Goal: Share content: Share content

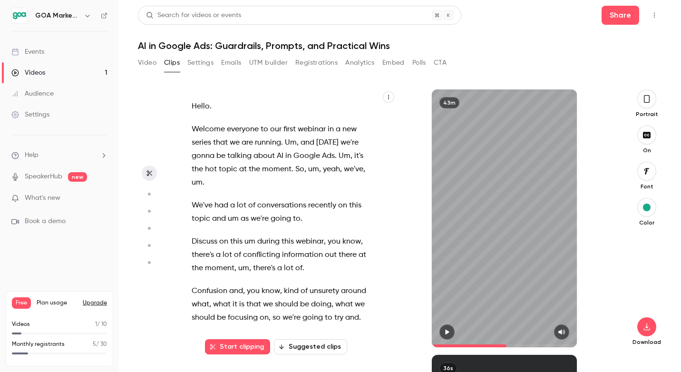
scroll to position [197, 0]
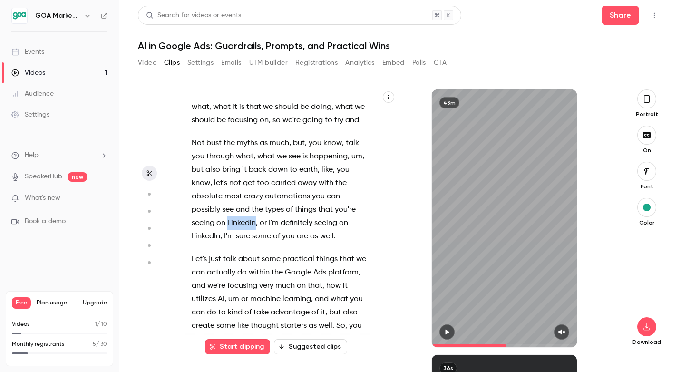
click at [58, 97] on link "Audience" at bounding box center [59, 93] width 119 height 21
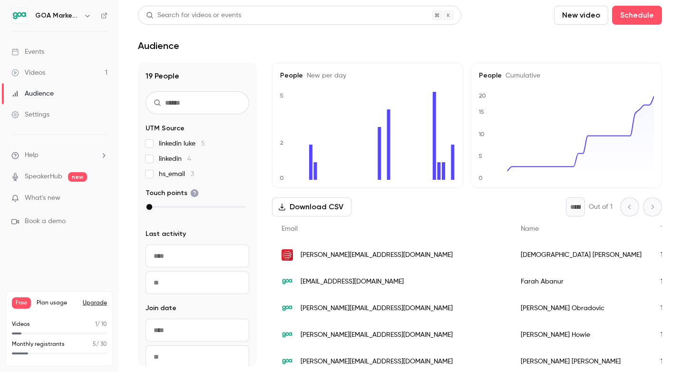
click at [54, 48] on link "Events" at bounding box center [59, 51] width 119 height 21
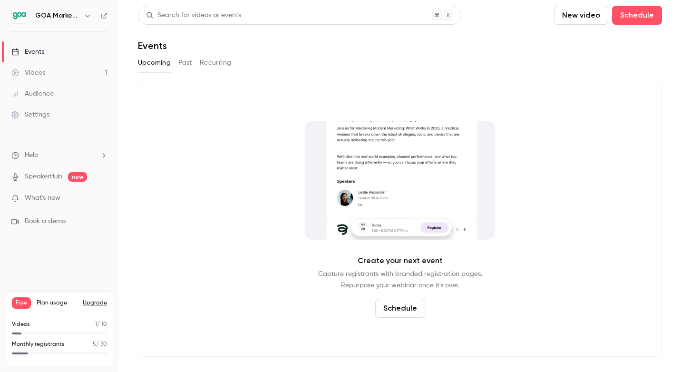
click at [38, 78] on link "Videos 1" at bounding box center [59, 72] width 119 height 21
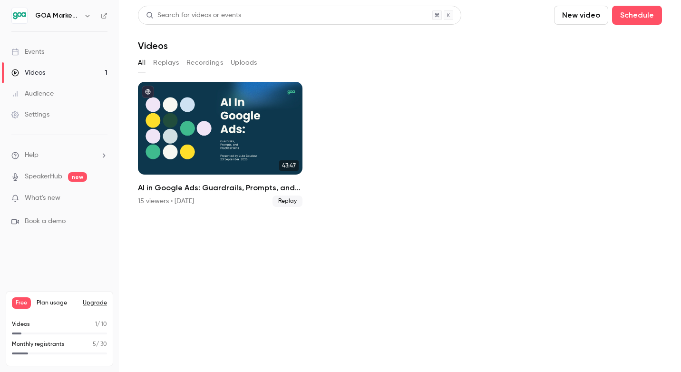
click at [38, 77] on link "Videos 1" at bounding box center [59, 72] width 119 height 21
click at [172, 66] on button "Replays" at bounding box center [166, 62] width 26 height 15
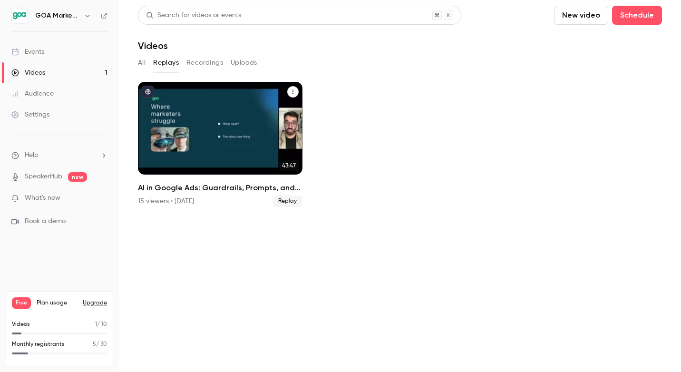
click at [270, 115] on div "AI in Google Ads: Guardrails, Prompts, and Practical Wins" at bounding box center [220, 128] width 164 height 93
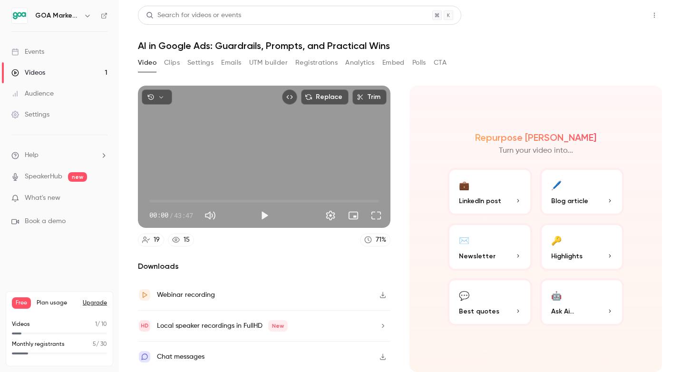
click at [625, 12] on button "Share" at bounding box center [620, 15] width 38 height 19
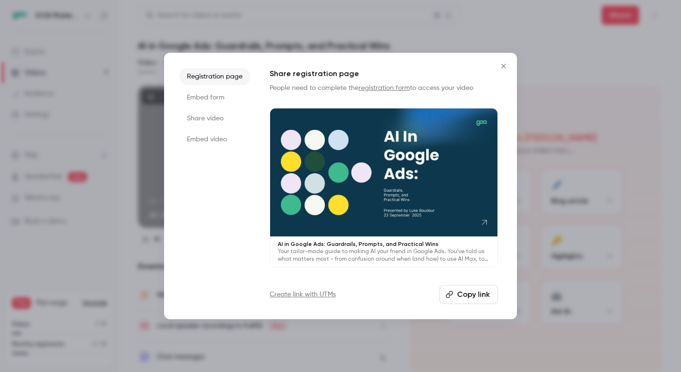
click at [216, 118] on li "Share video" at bounding box center [214, 118] width 71 height 17
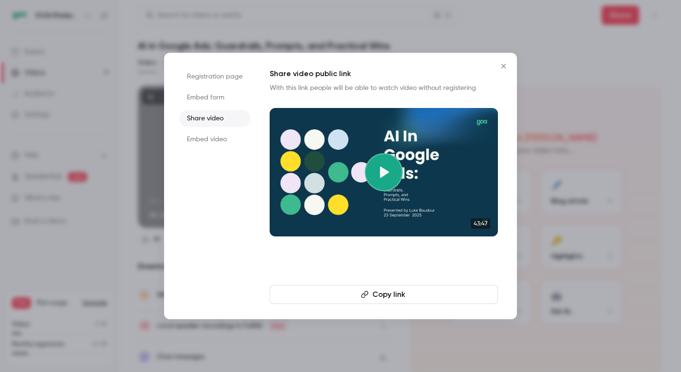
click at [202, 146] on li "Embed video" at bounding box center [214, 139] width 71 height 17
click at [202, 82] on li "Registration page" at bounding box center [214, 76] width 71 height 17
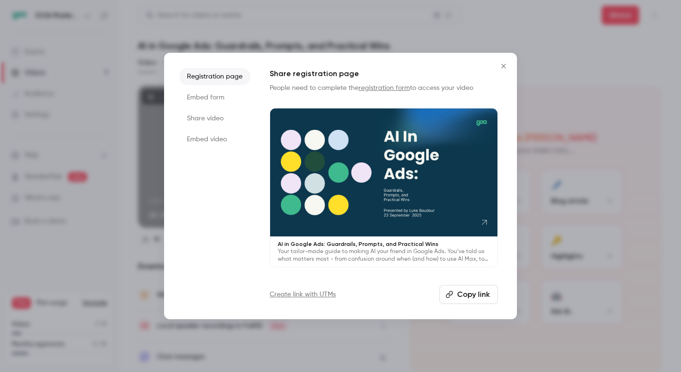
click at [471, 295] on button "Copy link" at bounding box center [468, 294] width 58 height 19
